Goal: Task Accomplishment & Management: Manage account settings

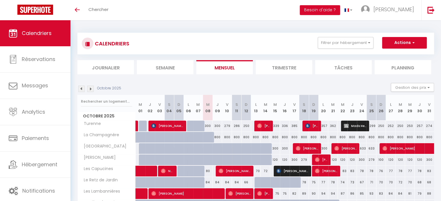
click at [92, 90] on img at bounding box center [90, 89] width 6 height 6
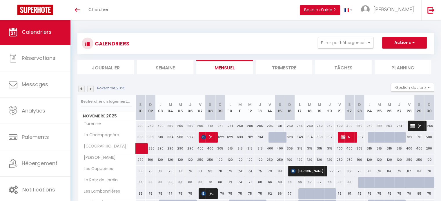
click at [148, 128] on div "250" at bounding box center [150, 126] width 10 height 11
type input "250"
type input "Dim 02 Novembre 2025"
type input "Lun 03 Novembre 2025"
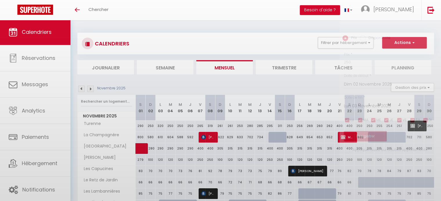
click at [148, 128] on div at bounding box center [220, 100] width 441 height 201
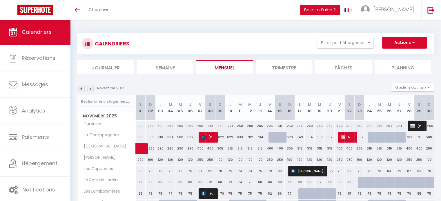
click at [148, 128] on div "250" at bounding box center [150, 126] width 10 height 11
type input "250"
type input "Dim 02 Novembre 2025"
type input "Lun 03 Novembre 2025"
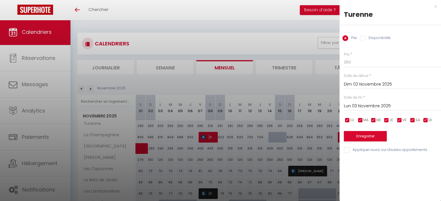
click at [436, 6] on div "x" at bounding box center [387, 6] width 97 height 7
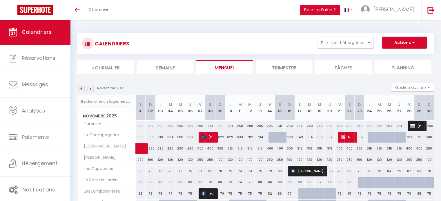
click at [412, 39] on button "Actions" at bounding box center [404, 43] width 45 height 12
click at [247, 27] on div "CALENDRIERS Filtrer par hébergement Tous Turenne Les Capucines Le Retz de Jardi…" at bounding box center [255, 150] width 370 height 260
click at [150, 126] on div "250" at bounding box center [150, 126] width 10 height 11
type input "250"
type input "Dim 02 Novembre 2025"
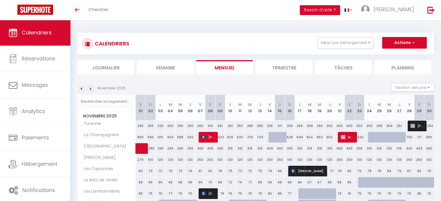
type input "Lun 03 Novembre 2025"
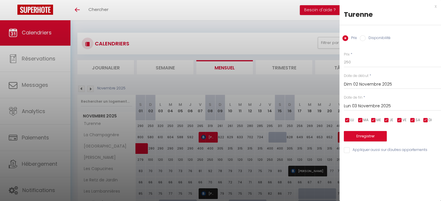
click at [436, 7] on div "x Turenne Prix Disponibilité Prix * 250 Statut * Disponible Indisponible Date d…" at bounding box center [389, 80] width 101 height 160
click at [434, 5] on div "x" at bounding box center [387, 6] width 97 height 7
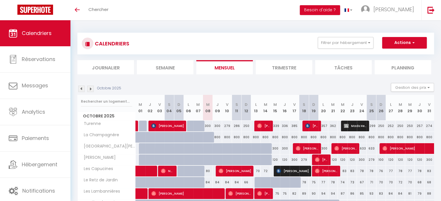
click at [92, 91] on img at bounding box center [90, 89] width 6 height 6
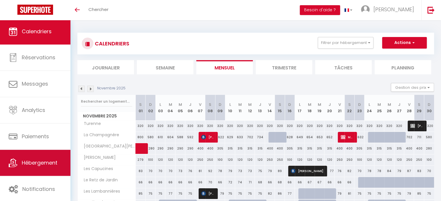
click at [37, 161] on span "Hébergement" at bounding box center [40, 162] width 36 height 7
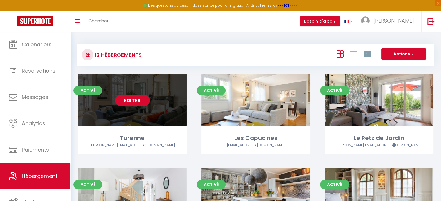
click at [138, 104] on link "Editer" at bounding box center [132, 101] width 35 height 12
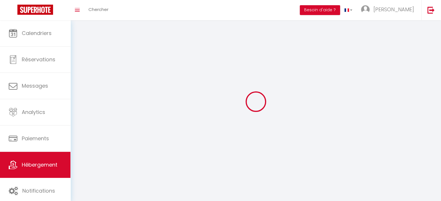
select select "1"
select select
select select "28"
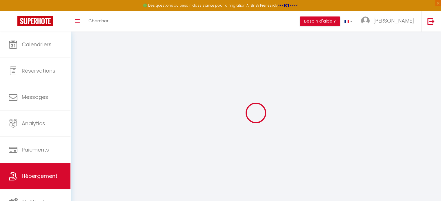
select select
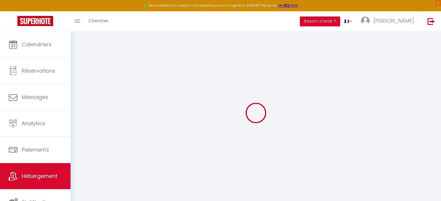
select select
checkbox input "false"
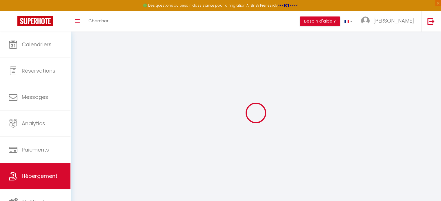
select select
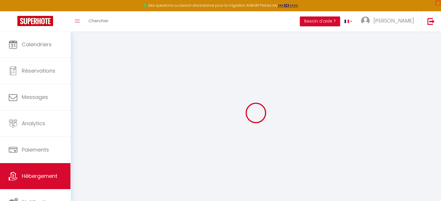
select select
checkbox input "false"
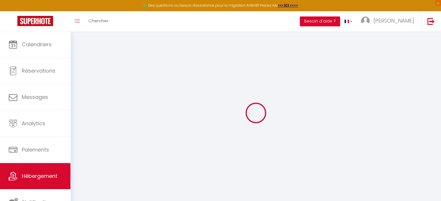
checkbox input "false"
select select
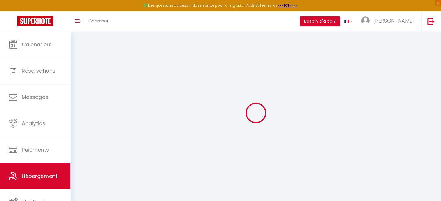
select select
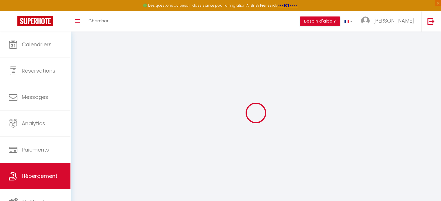
checkbox input "false"
select select
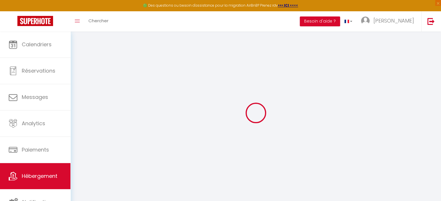
select select
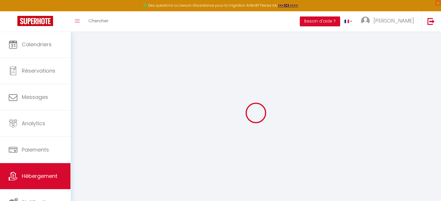
select select
checkbox input "false"
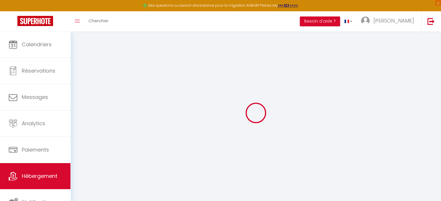
checkbox input "false"
select select
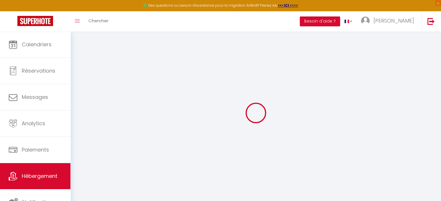
select select
checkbox input "false"
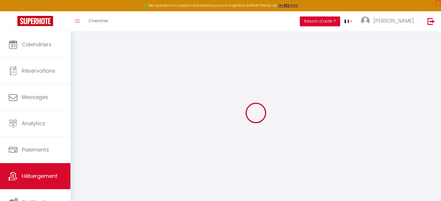
checkbox input "false"
select select
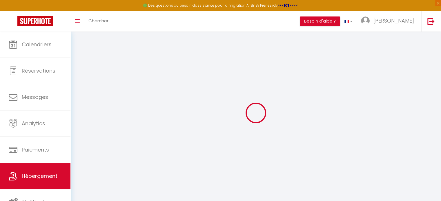
select select
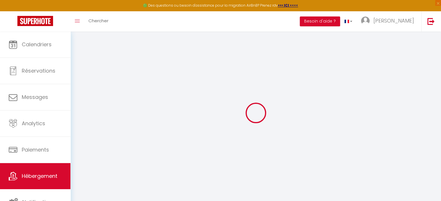
select select
checkbox input "false"
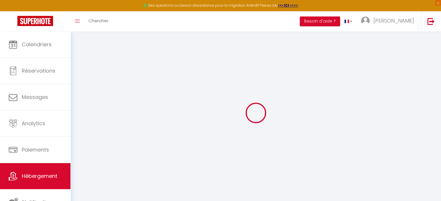
select select
type input "Turenne"
type input "[PERSON_NAME]"
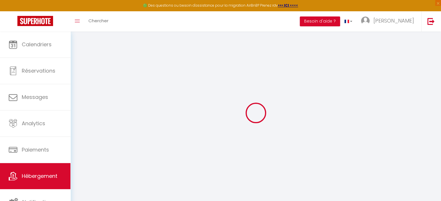
select select "6"
select select "4"
select select "2"
type input "380"
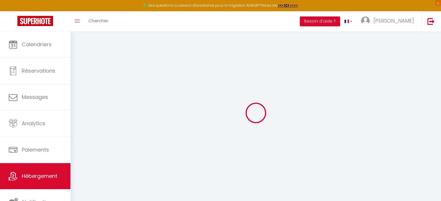
type input "120"
type input "3.85"
type input "800"
type input "10"
select select
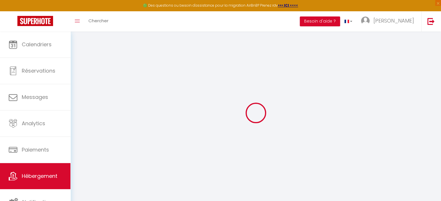
select select
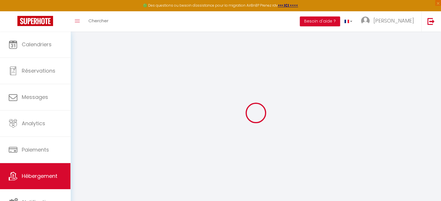
type input "[STREET_ADDRESS][PERSON_NAME]"
type input "44000"
type input "[GEOGRAPHIC_DATA]"
type input "[EMAIL_ADDRESS][DOMAIN_NAME]"
select select "13782"
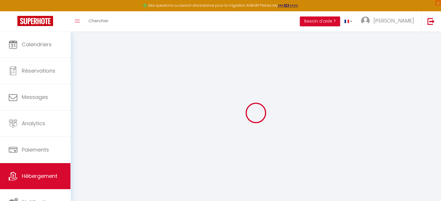
checkbox input "true"
checkbox input "false"
type input "0"
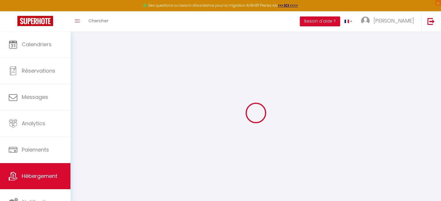
type input "0"
select select
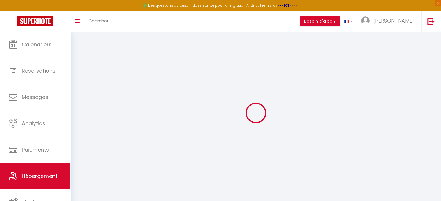
select select
checkbox input "true"
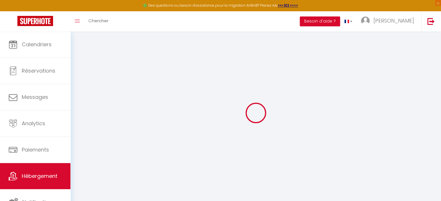
checkbox input "false"
select select
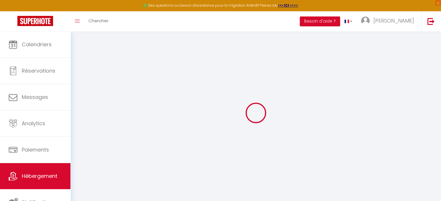
select select
checkbox input "true"
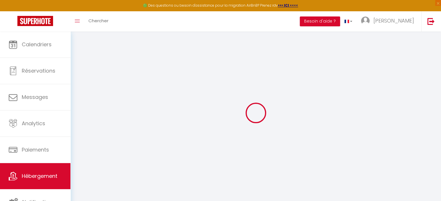
checkbox input "false"
checkbox input "true"
checkbox input "false"
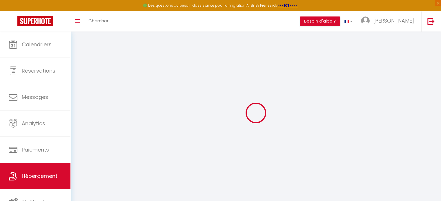
checkbox input "false"
select select "17:00"
select select
select select "11:00"
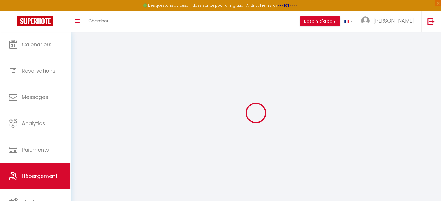
select select "30"
select select "120"
select select "20:00"
select select
checkbox input "true"
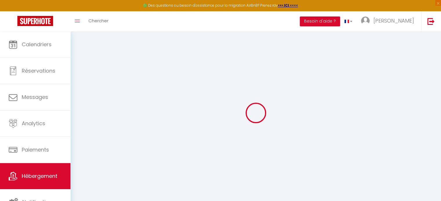
checkbox input "false"
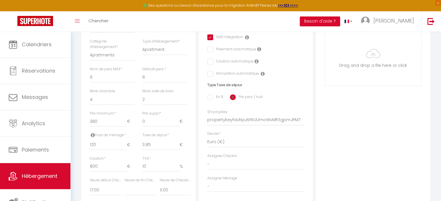
scroll to position [191, 0]
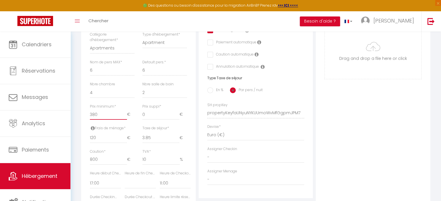
click at [104, 120] on input "380" at bounding box center [108, 115] width 37 height 10
click at [95, 119] on input "380" at bounding box center [108, 115] width 37 height 10
type input "30"
select select
checkbox input "true"
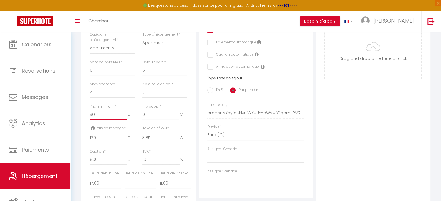
checkbox input "false"
type input "300"
select select
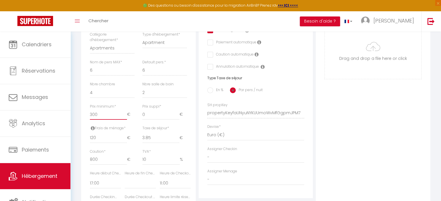
checkbox input "true"
checkbox input "false"
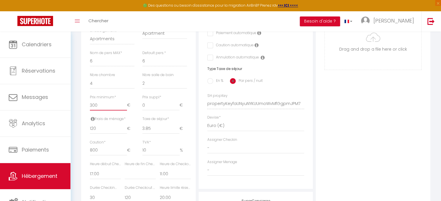
scroll to position [218, 0]
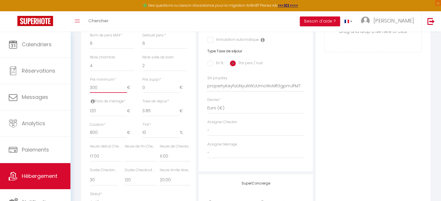
type input "300"
click at [92, 116] on input "120" at bounding box center [108, 111] width 37 height 10
type input "10"
select select
checkbox input "true"
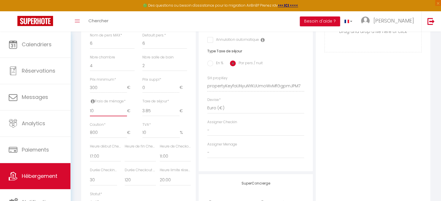
checkbox input "false"
type input "150"
select select
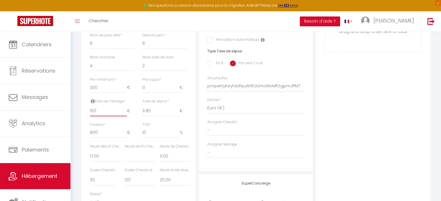
checkbox input "true"
checkbox input "false"
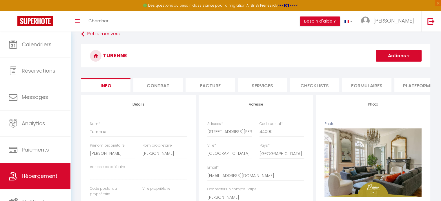
scroll to position [0, 0]
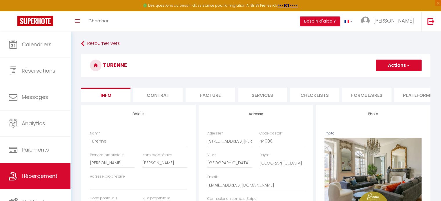
type input "150"
click at [410, 62] on button "Actions" at bounding box center [399, 66] width 46 height 12
click at [378, 77] on input "Enregistrer" at bounding box center [375, 78] width 21 height 6
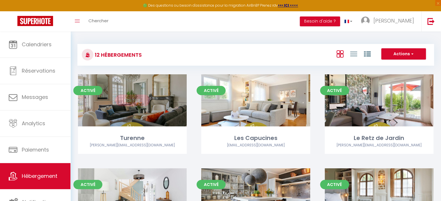
click at [142, 110] on div "Editer" at bounding box center [132, 100] width 109 height 52
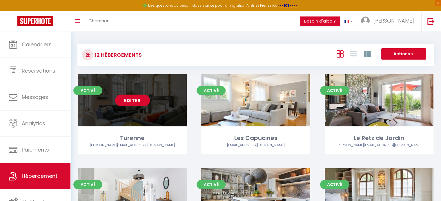
click at [136, 98] on link "Editer" at bounding box center [132, 101] width 35 height 12
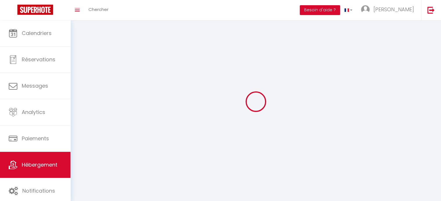
select select "1"
select select
select select "28"
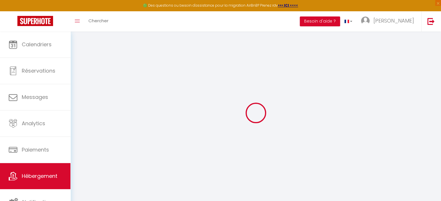
select select
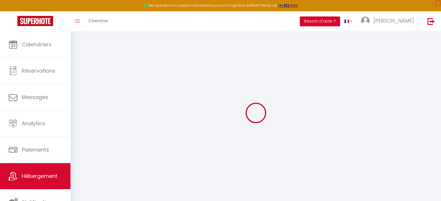
select select
checkbox input "false"
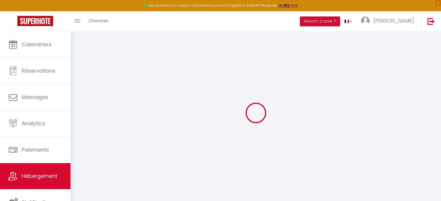
select select
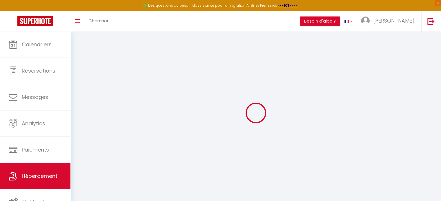
select select
checkbox input "false"
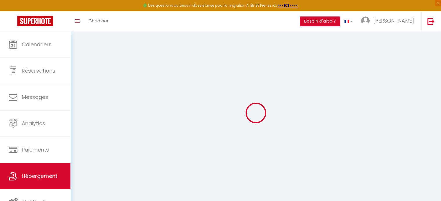
checkbox input "false"
select select
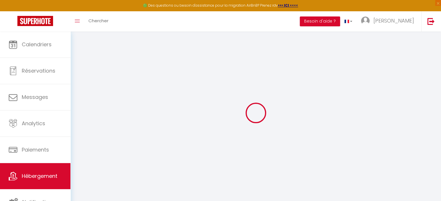
select select
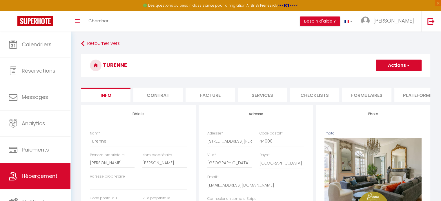
click at [252, 97] on li "Services" at bounding box center [262, 95] width 49 height 14
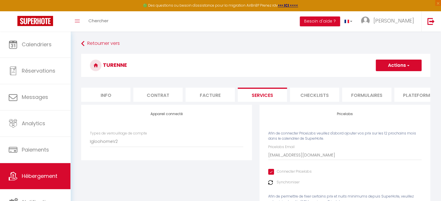
click at [165, 101] on li "Contrat" at bounding box center [157, 95] width 49 height 14
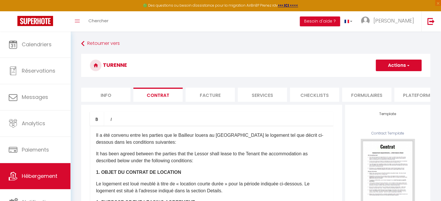
click at [213, 99] on li "Facture" at bounding box center [209, 95] width 49 height 14
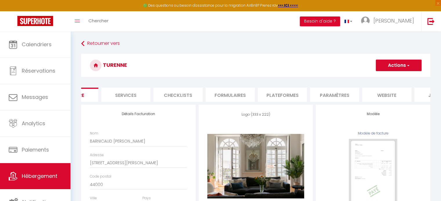
scroll to position [0, 173]
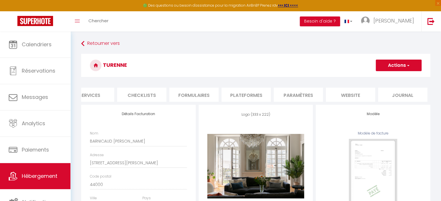
click at [339, 92] on li "website" at bounding box center [350, 95] width 49 height 14
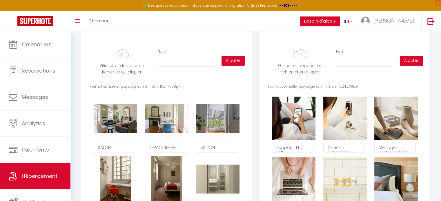
scroll to position [286, 0]
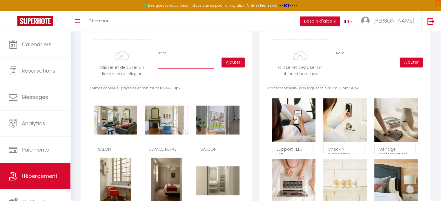
click at [187, 69] on input "Nom" at bounding box center [186, 63] width 56 height 10
click at [123, 62] on input "file" at bounding box center [122, 63] width 56 height 46
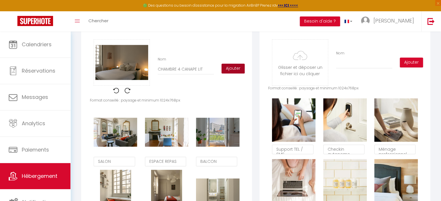
click at [230, 74] on button "Ajouter" at bounding box center [232, 69] width 23 height 10
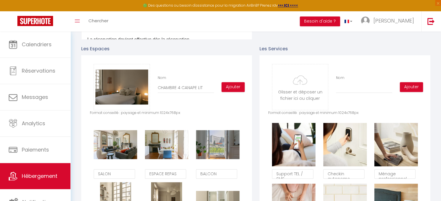
scroll to position [263, 0]
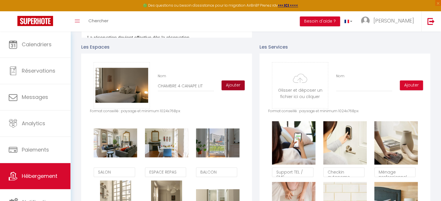
click at [229, 90] on button "Ajouter" at bounding box center [232, 86] width 23 height 10
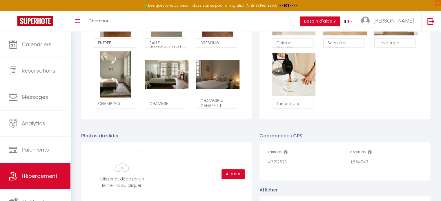
scroll to position [517, 0]
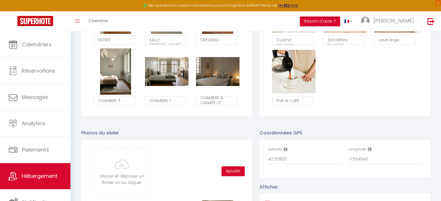
click at [224, 106] on textarea "CHAMBRE 4 CANAPE LIT" at bounding box center [216, 101] width 41 height 10
click at [218, 124] on div "Langue Français Anglais Portugais Espagnol [GEOGRAPHIC_DATA] Description Bold I…" at bounding box center [255, 172] width 349 height 1168
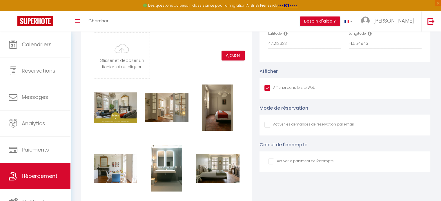
scroll to position [555, 0]
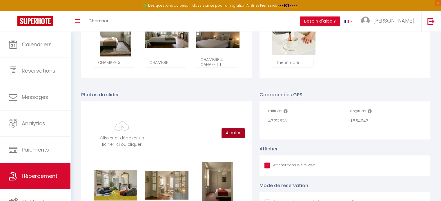
click at [236, 138] on button "Ajouter" at bounding box center [232, 133] width 23 height 10
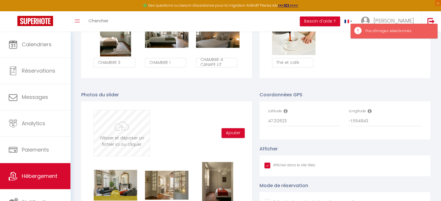
click at [118, 131] on input "file" at bounding box center [122, 133] width 56 height 46
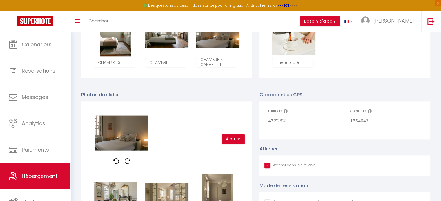
click at [175, 137] on div "Glisser et déposer un fichier ici ou cliquer Ooops, something wrong happened. R…" at bounding box center [166, 139] width 153 height 59
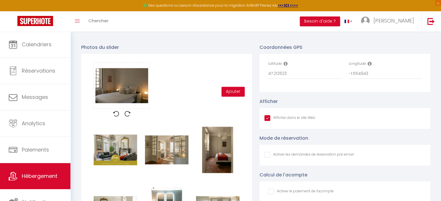
scroll to position [601, 0]
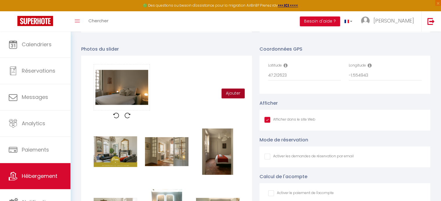
click at [239, 97] on button "Ajouter" at bounding box center [232, 94] width 23 height 10
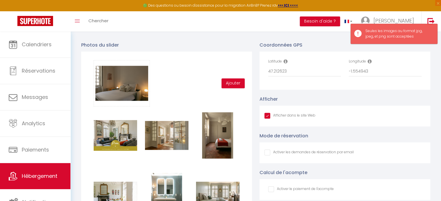
scroll to position [600, 0]
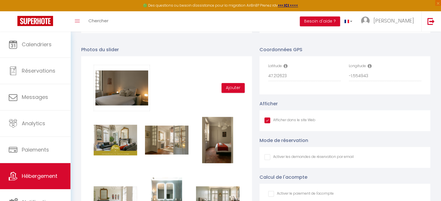
click at [173, 111] on div "Glisser et déposer un fichier ici ou cliquer Ooops, something wrong happened. R…" at bounding box center [166, 88] width 153 height 46
click at [238, 93] on button "Ajouter" at bounding box center [232, 88] width 23 height 10
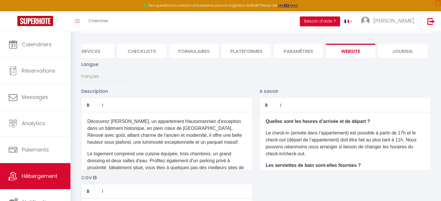
scroll to position [0, 0]
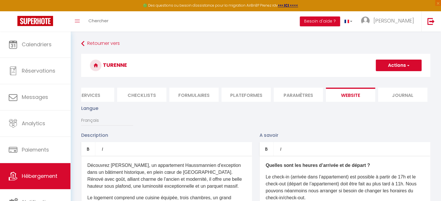
click at [405, 67] on button "Actions" at bounding box center [399, 66] width 46 height 12
click at [393, 77] on input "Enregistrer" at bounding box center [391, 78] width 21 height 6
